Goal: Information Seeking & Learning: Learn about a topic

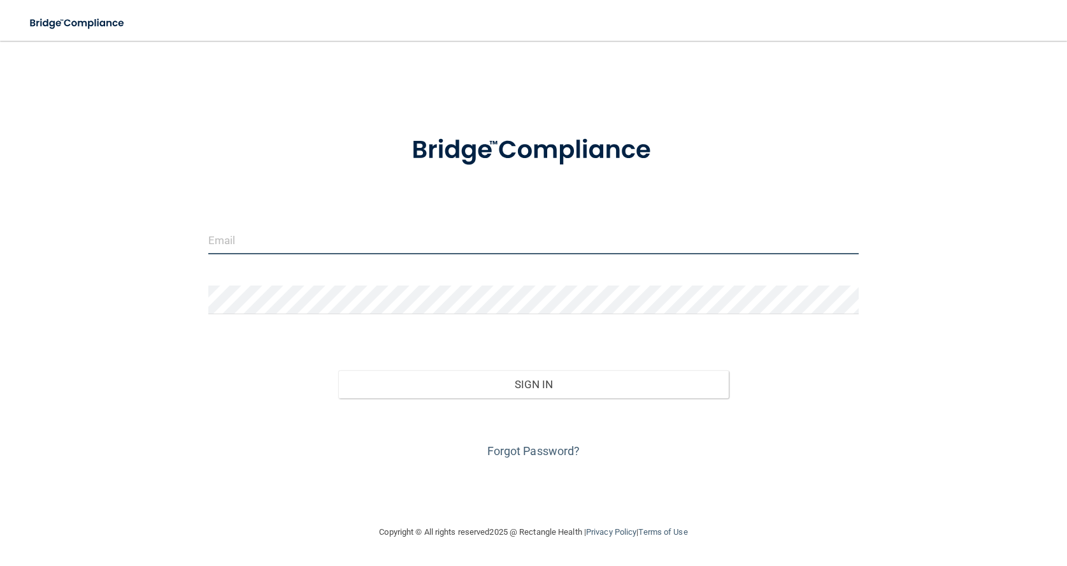
type input "[EMAIL_ADDRESS][DOMAIN_NAME]"
click at [541, 385] on button "Sign In" at bounding box center [533, 384] width 390 height 28
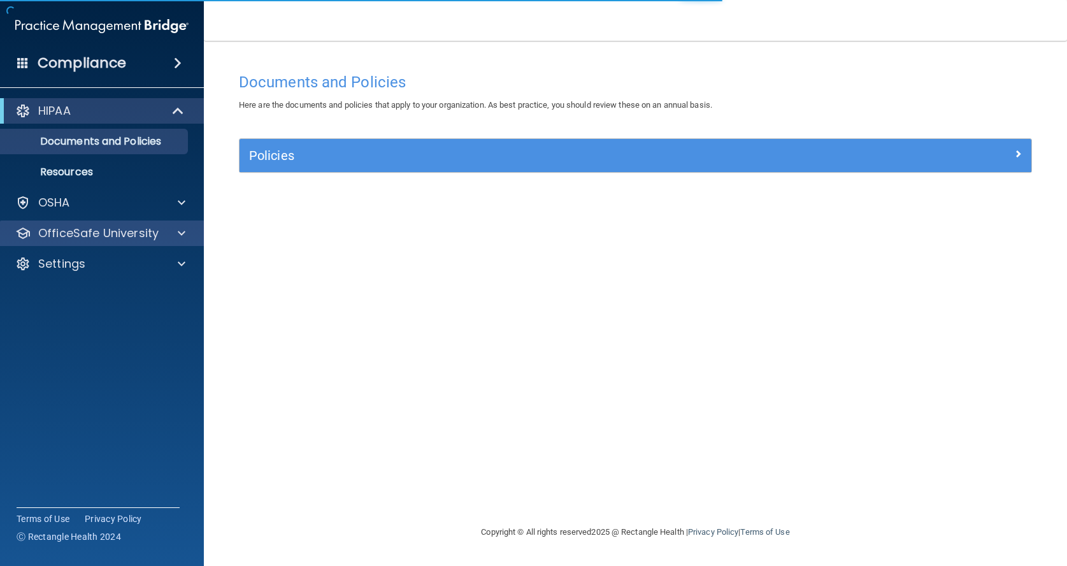
click at [169, 232] on div at bounding box center [180, 232] width 32 height 15
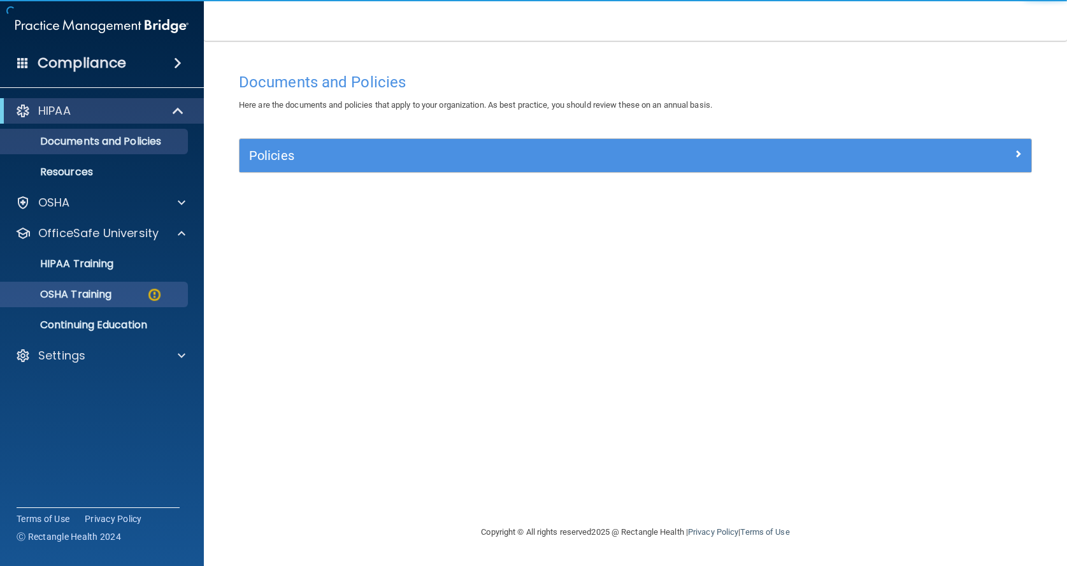
click at [96, 303] on link "OSHA Training" at bounding box center [87, 294] width 201 height 25
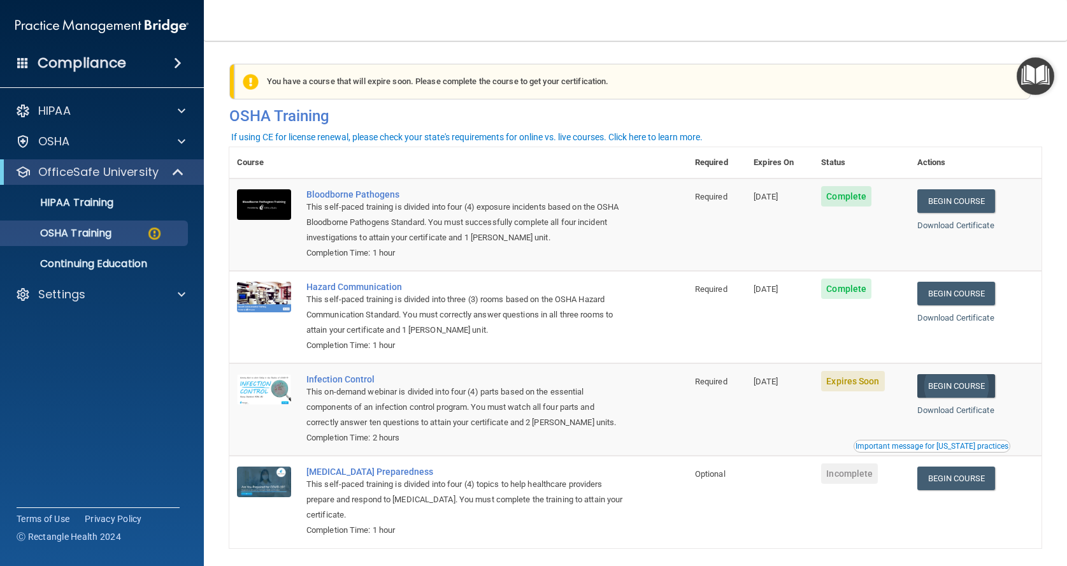
click at [968, 379] on link "Begin Course" at bounding box center [956, 386] width 78 height 24
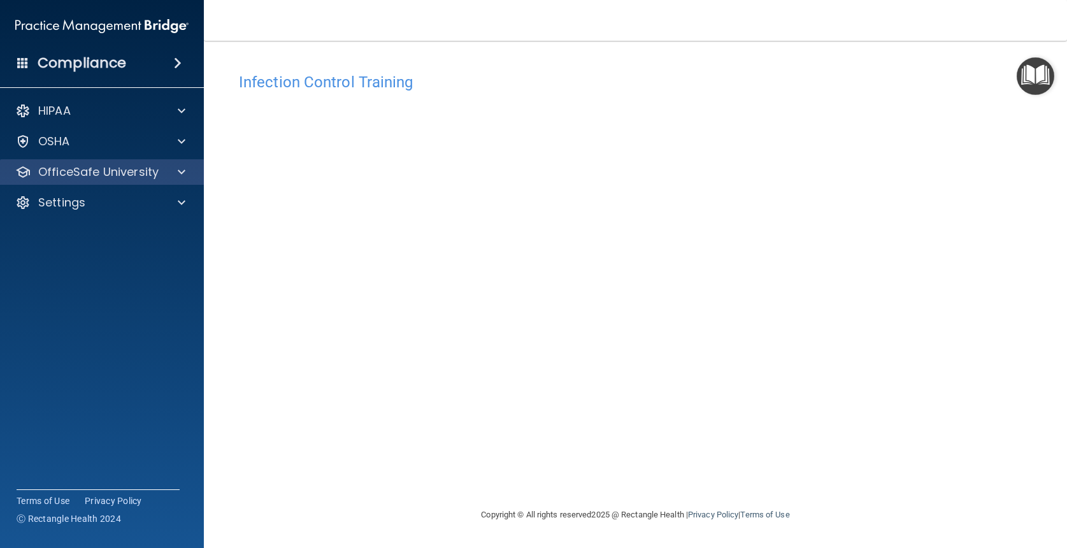
click at [127, 171] on p "OfficeSafe University" at bounding box center [98, 171] width 120 height 15
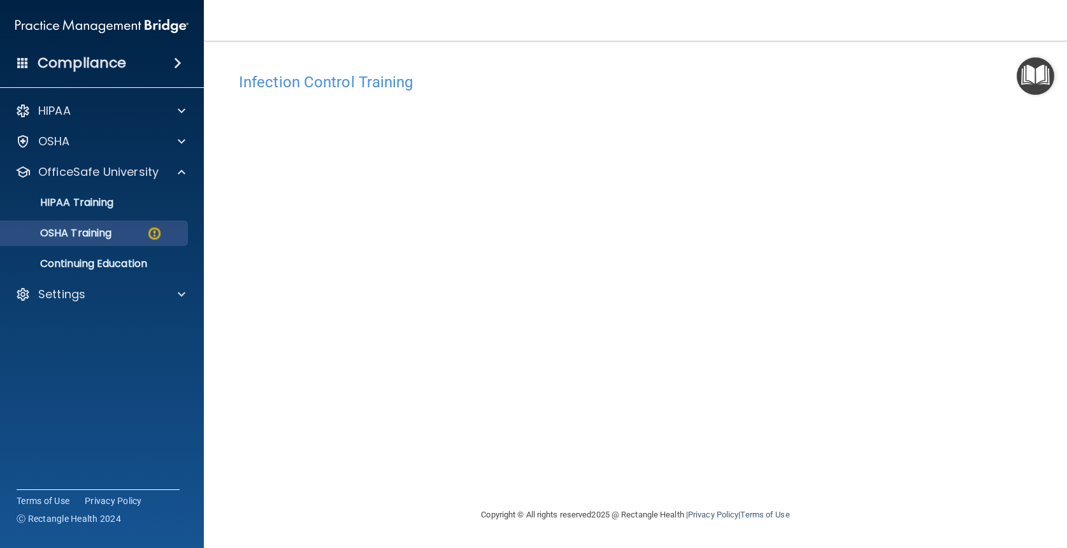
click at [78, 236] on p "OSHA Training" at bounding box center [59, 233] width 103 height 13
